Goal: Transaction & Acquisition: Purchase product/service

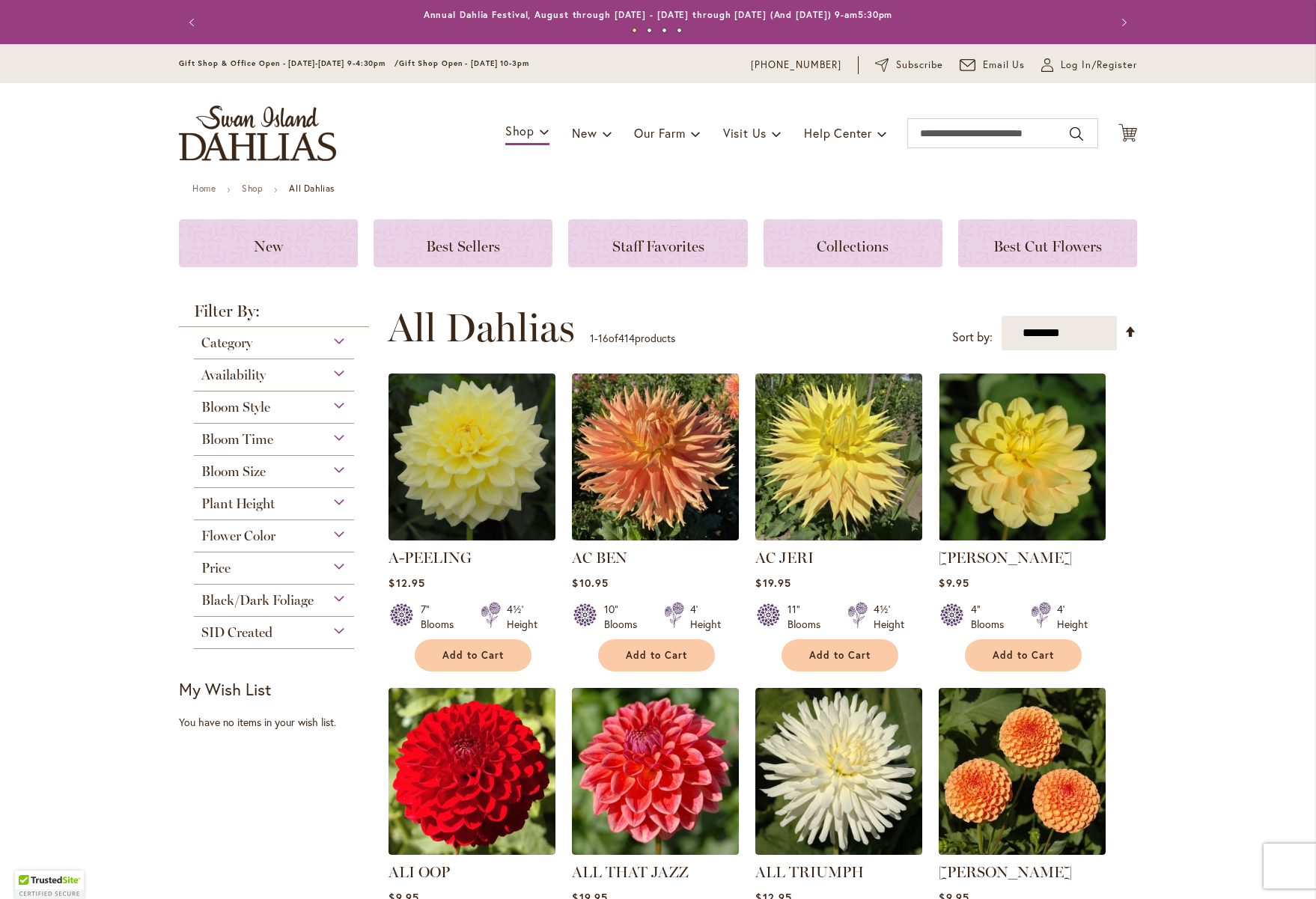
click at [336, 473] on div "Bloom Size" at bounding box center [273, 468] width 160 height 24
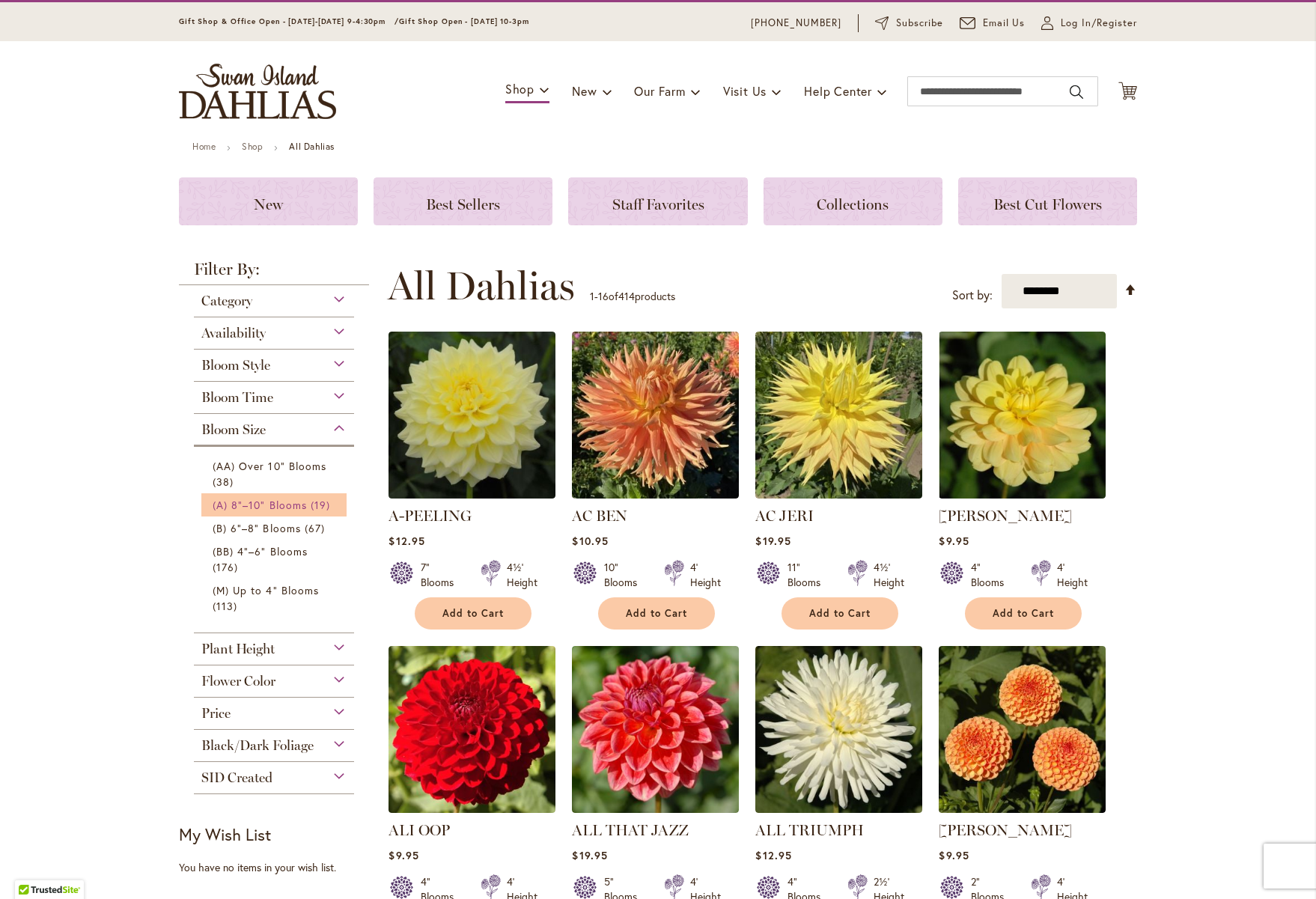
scroll to position [51, 0]
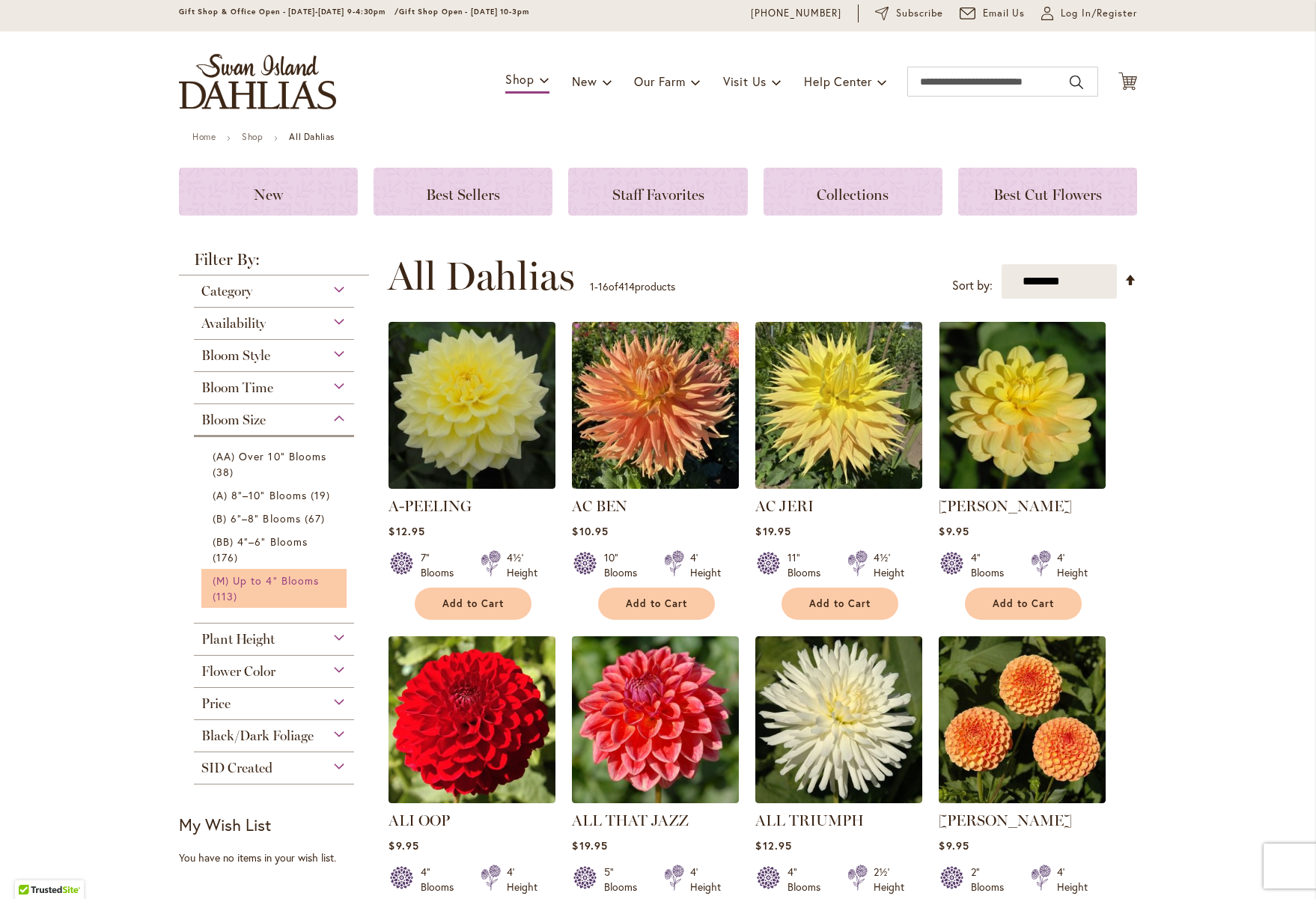
click at [244, 584] on span "(M) Up to 4" Blooms" at bounding box center [266, 580] width 106 height 15
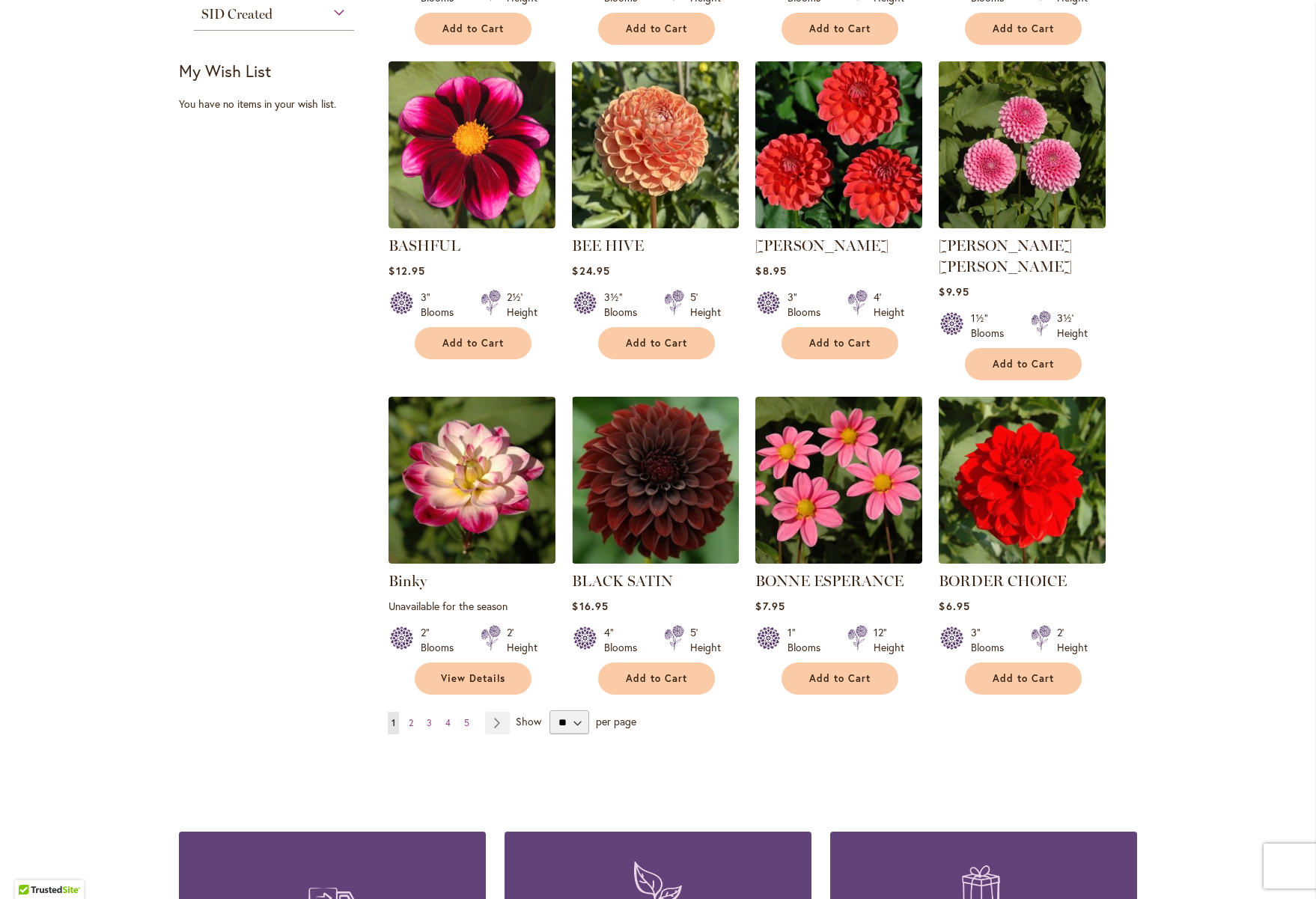
scroll to position [920, 0]
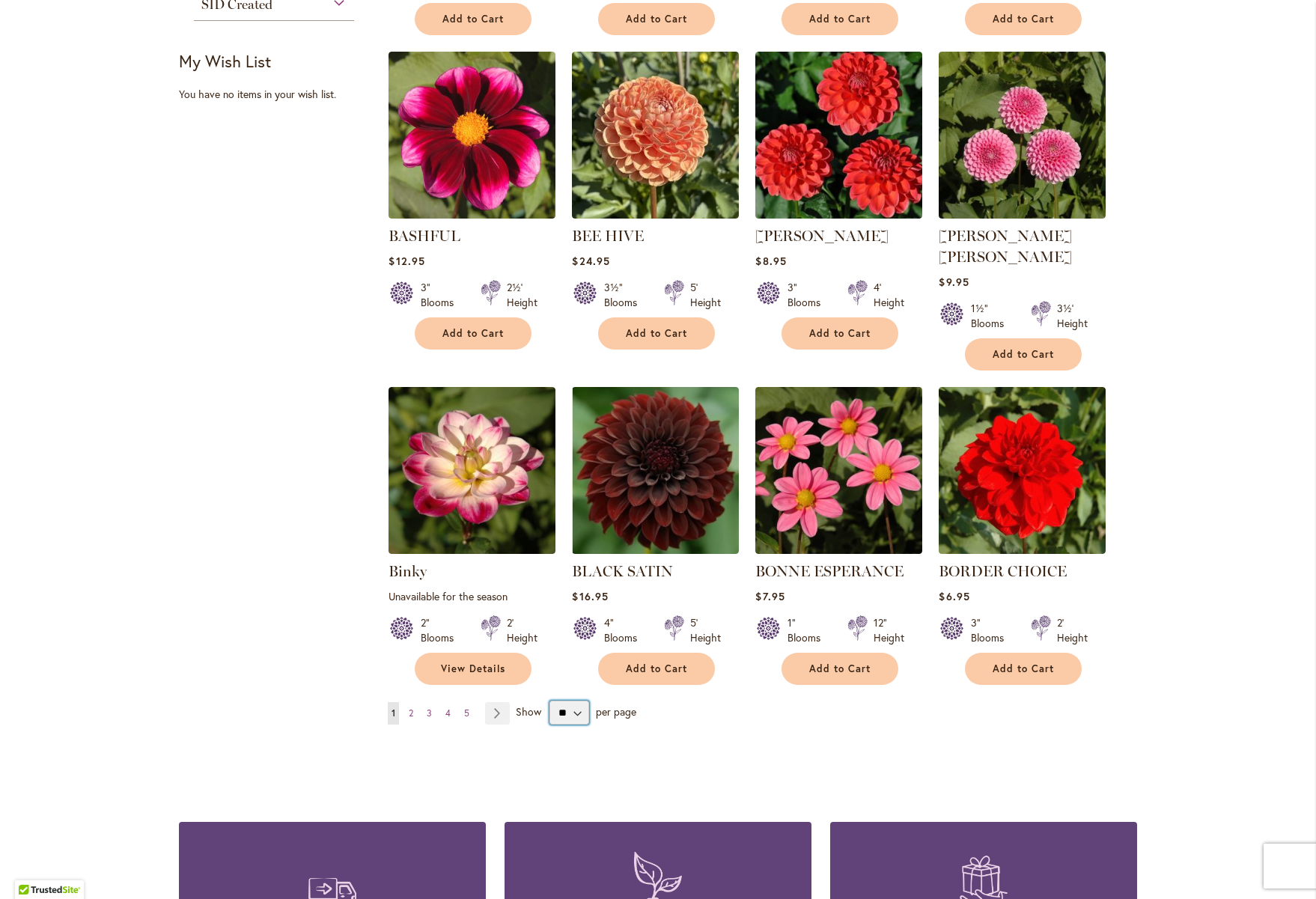
click at [574, 701] on select "** ** ** **" at bounding box center [569, 713] width 39 height 24
select select "**"
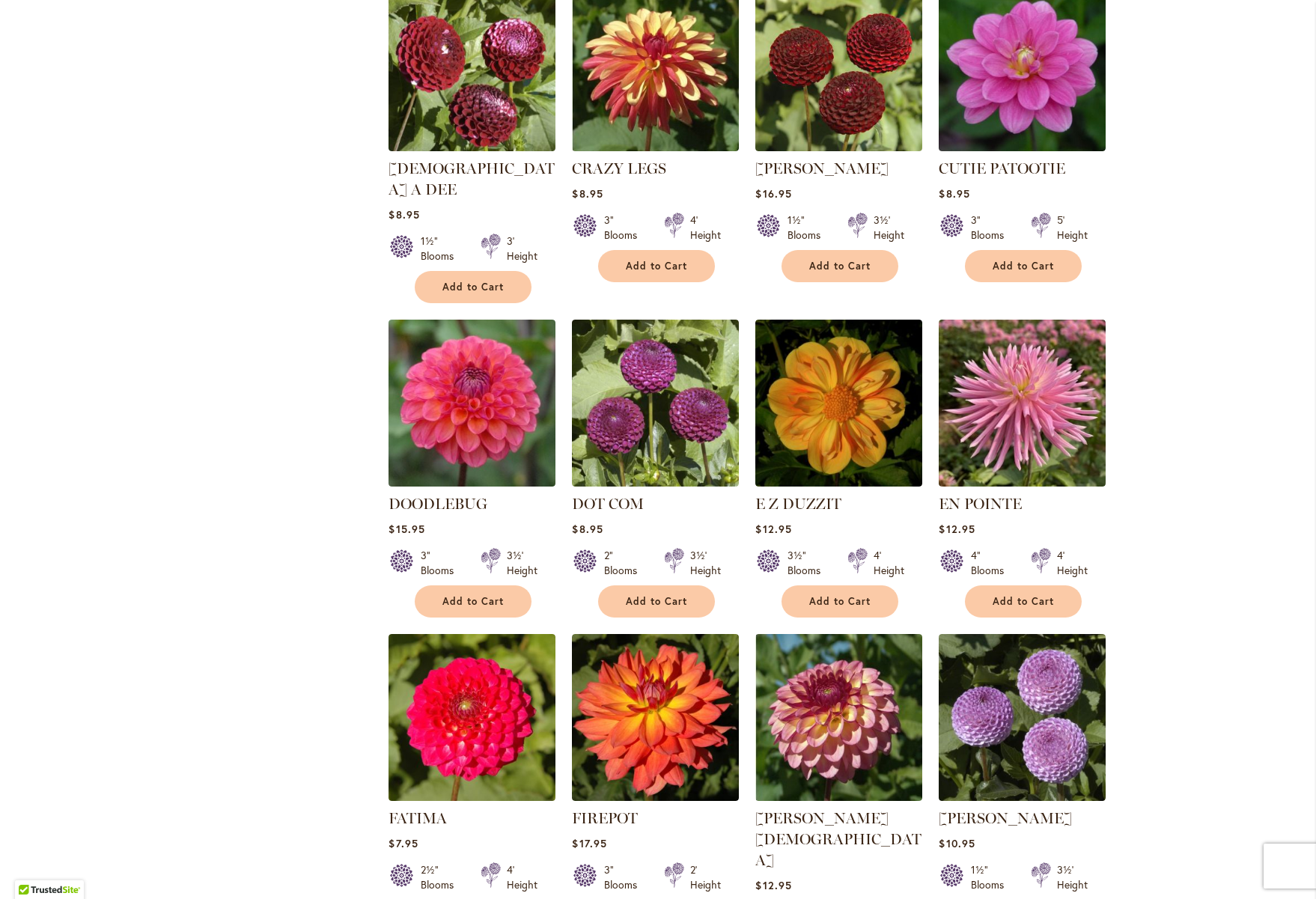
scroll to position [2275, 0]
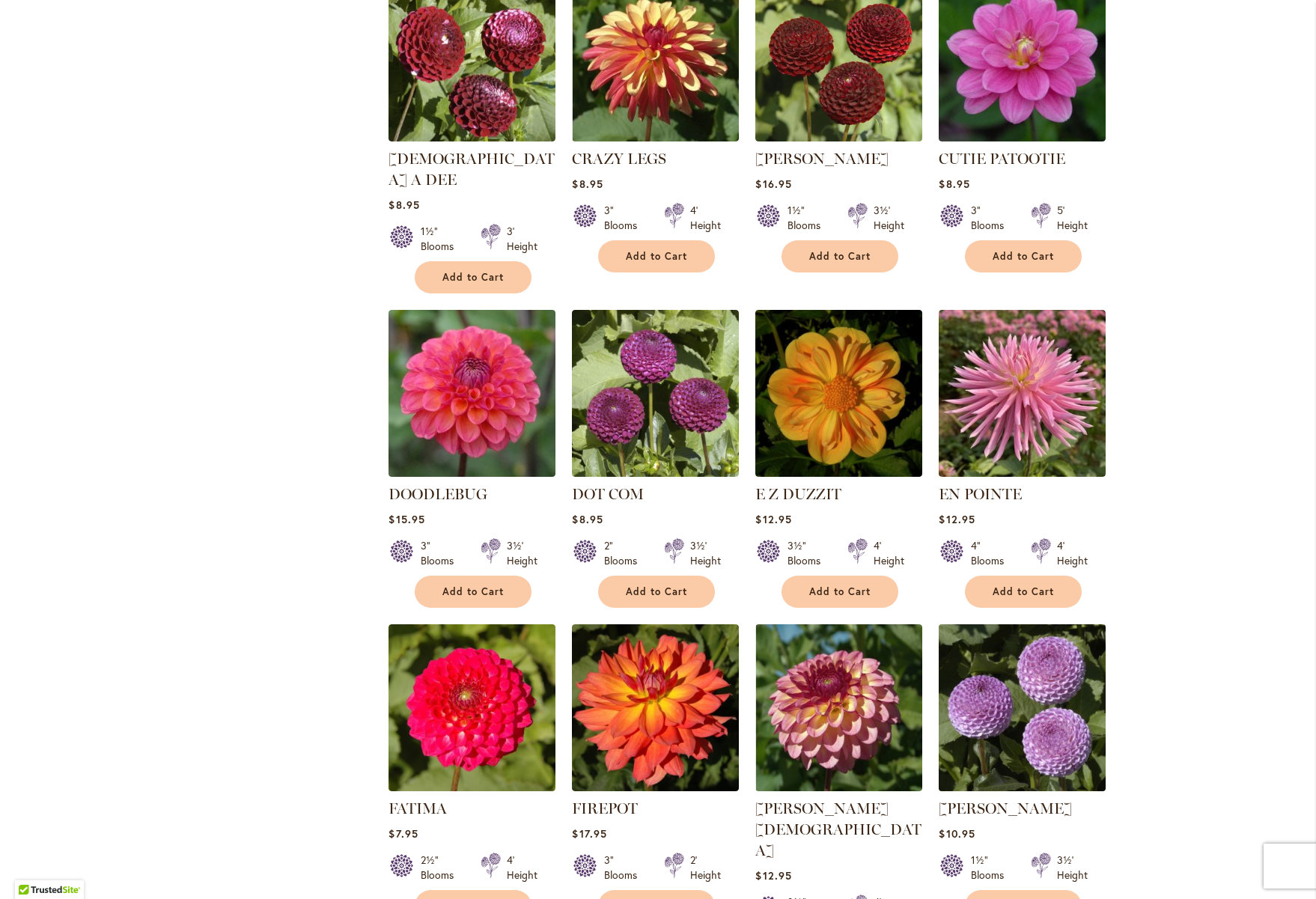
click at [1009, 710] on img at bounding box center [1022, 707] width 175 height 175
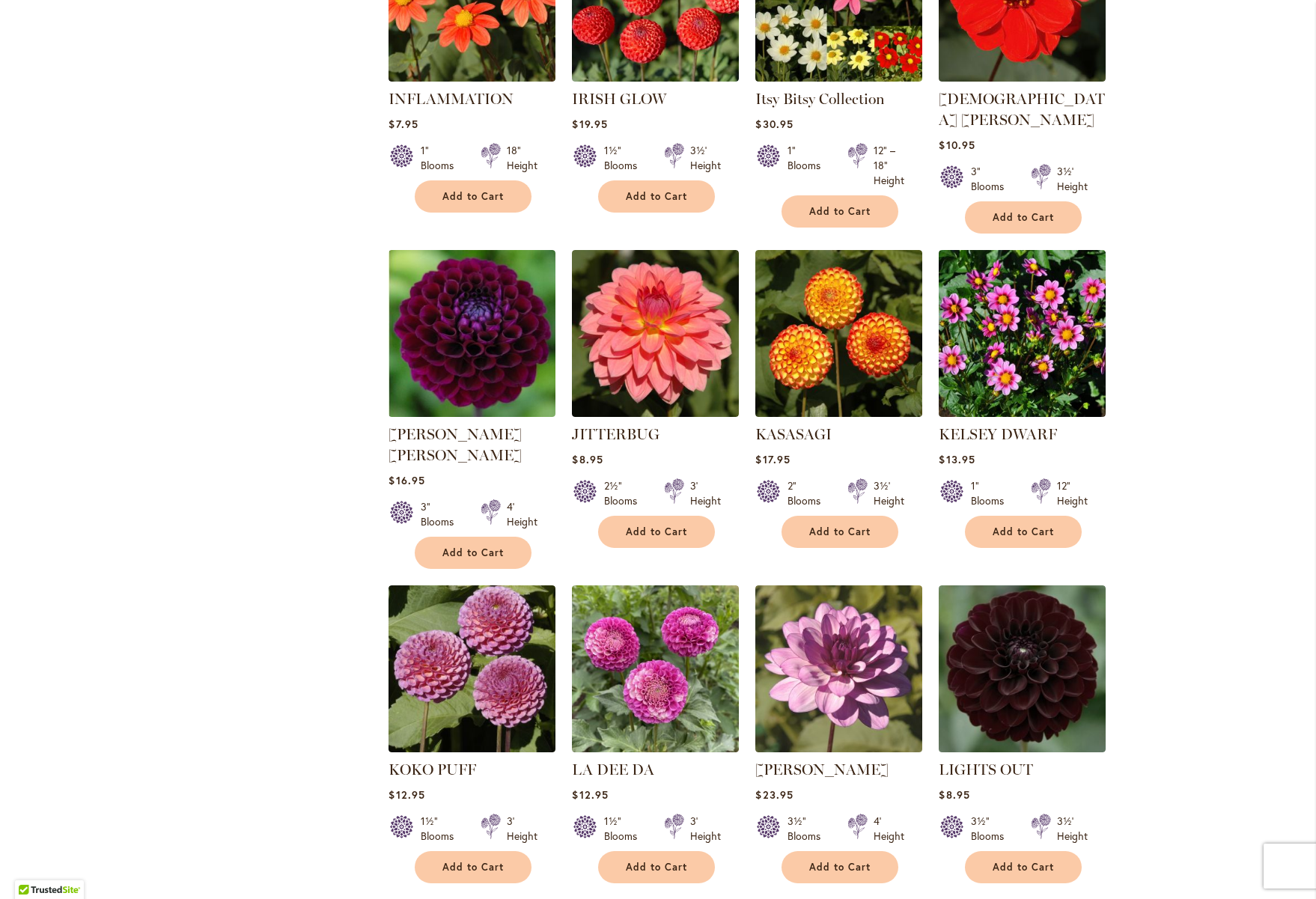
scroll to position [4651, 0]
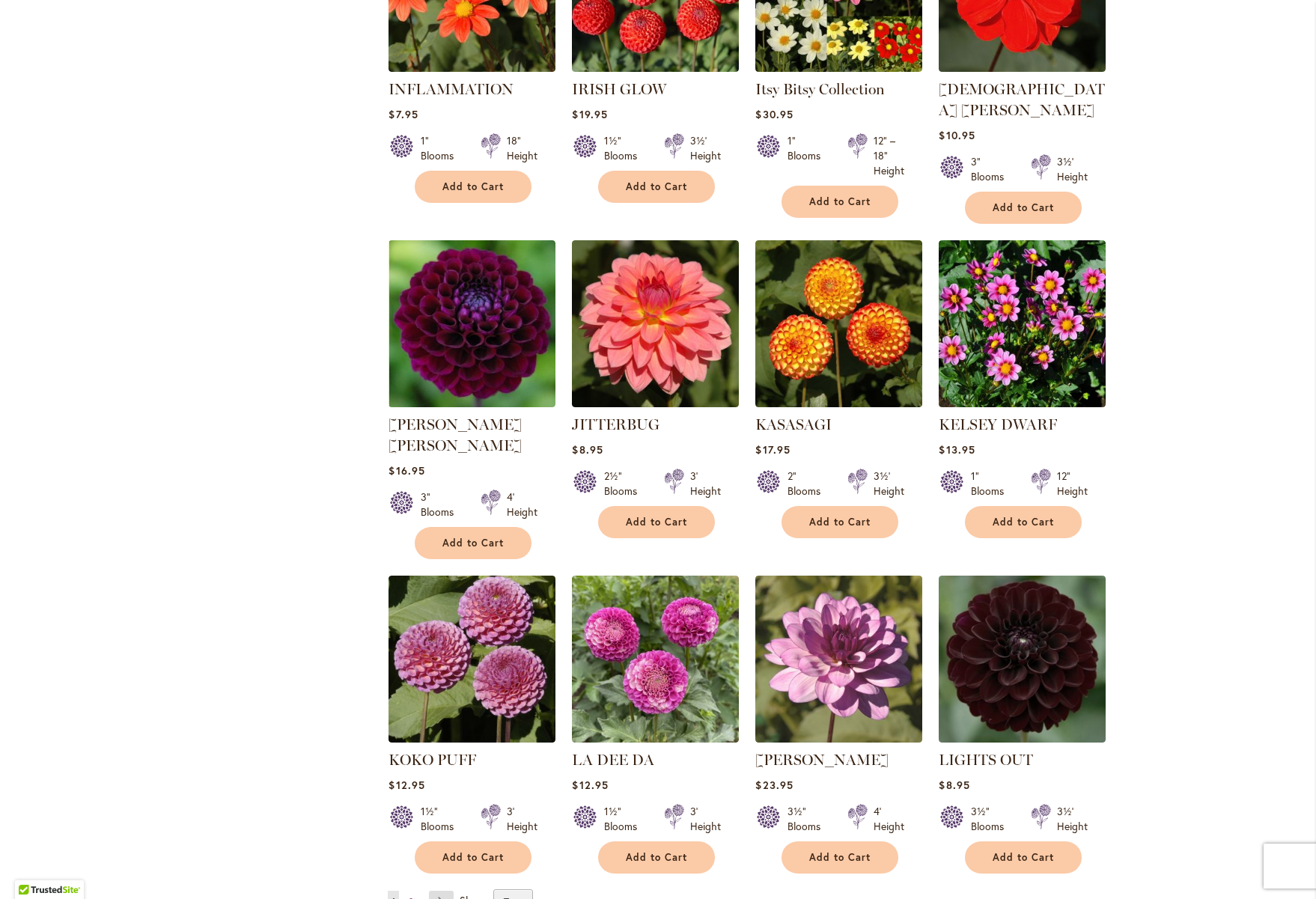
click at [441, 891] on link "Page Next" at bounding box center [441, 902] width 25 height 22
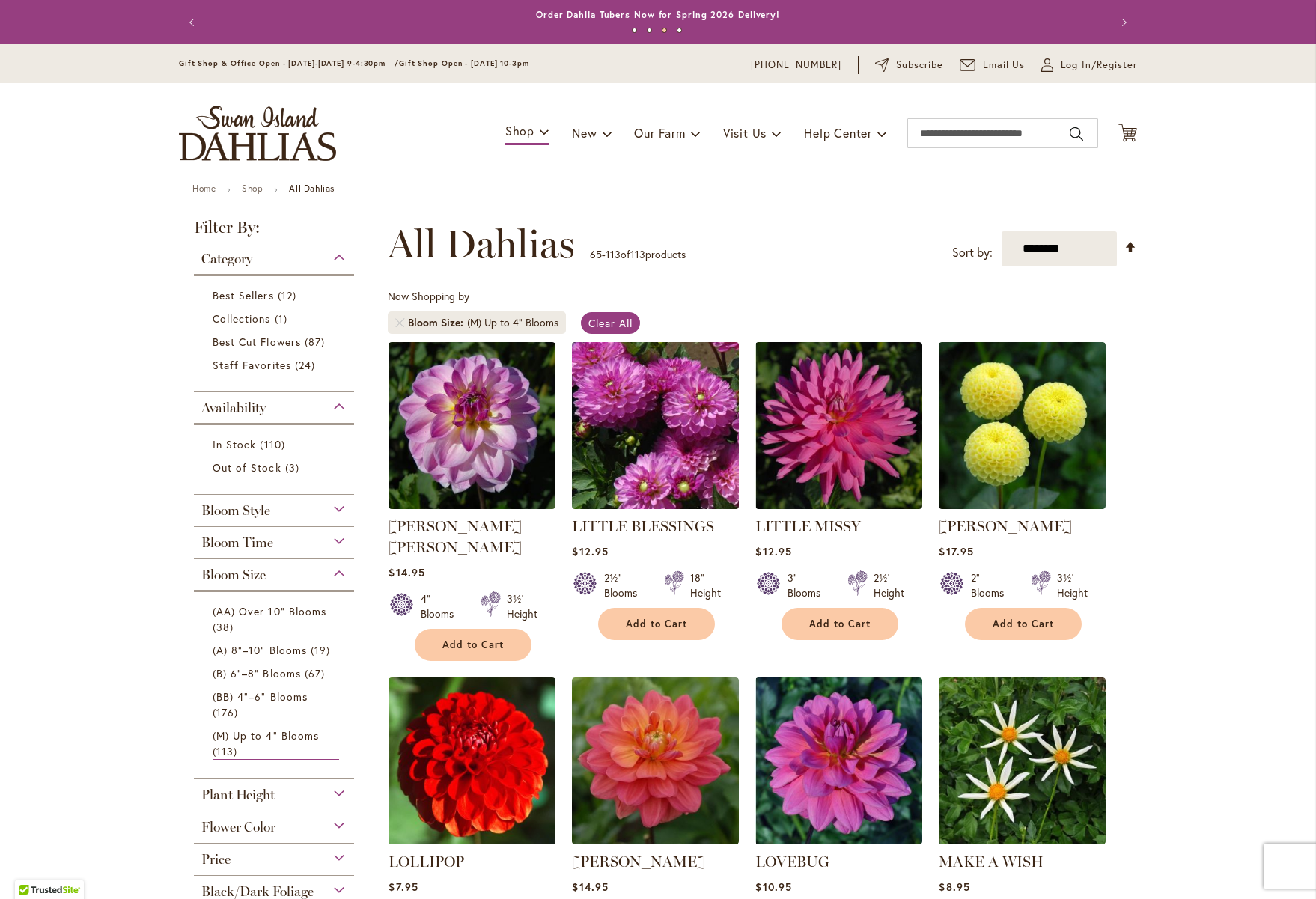
click at [609, 477] on img at bounding box center [655, 425] width 175 height 175
